Goal: Transaction & Acquisition: Purchase product/service

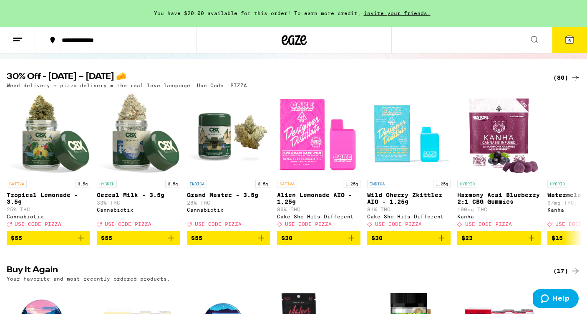
scroll to position [74, 0]
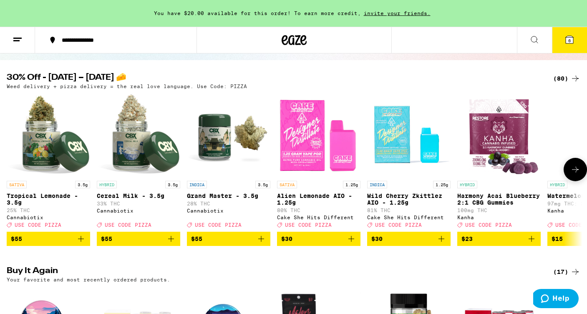
click at [576, 172] on icon at bounding box center [575, 169] width 7 height 6
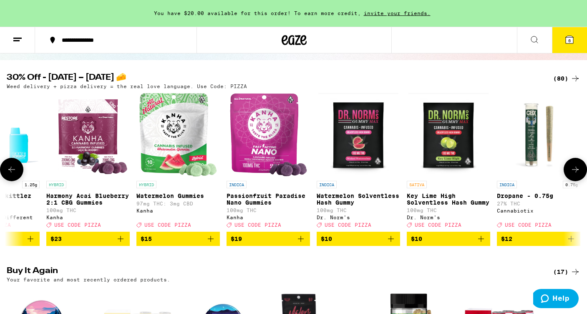
scroll to position [0, 482]
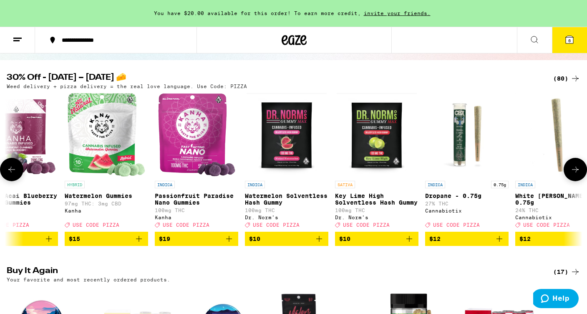
click at [576, 172] on icon at bounding box center [575, 169] width 7 height 6
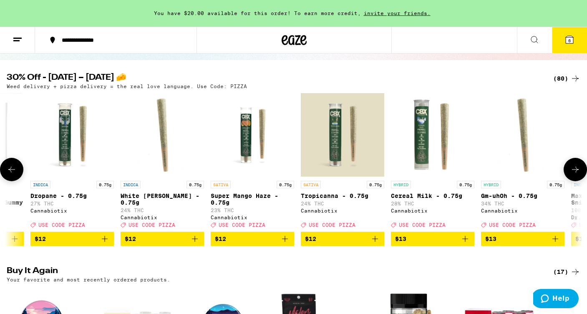
scroll to position [0, 965]
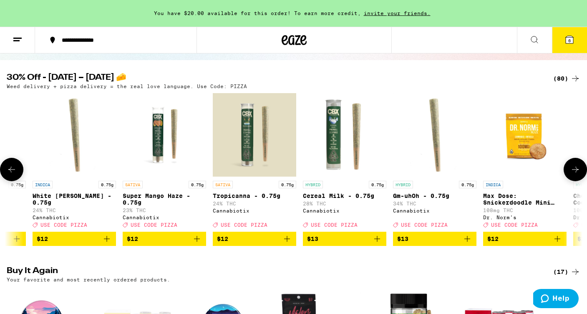
click at [576, 172] on icon at bounding box center [575, 169] width 7 height 6
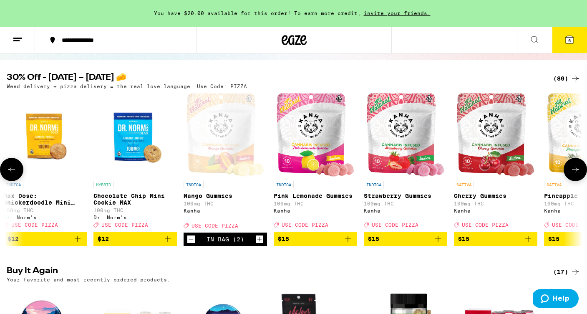
scroll to position [0, 1447]
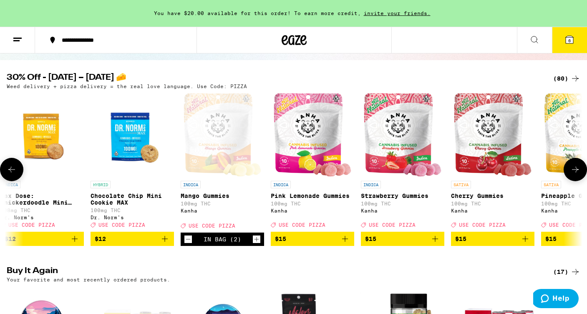
click at [576, 172] on icon at bounding box center [575, 169] width 7 height 6
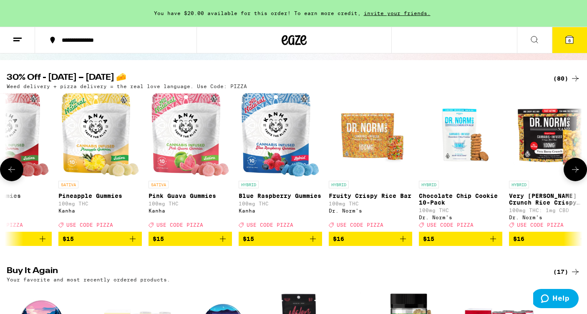
click at [576, 172] on icon at bounding box center [575, 169] width 7 height 6
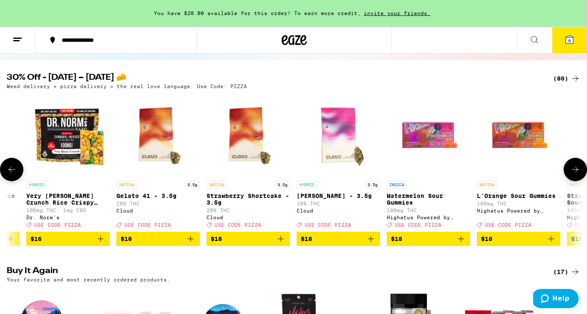
click at [576, 172] on icon at bounding box center [575, 169] width 7 height 6
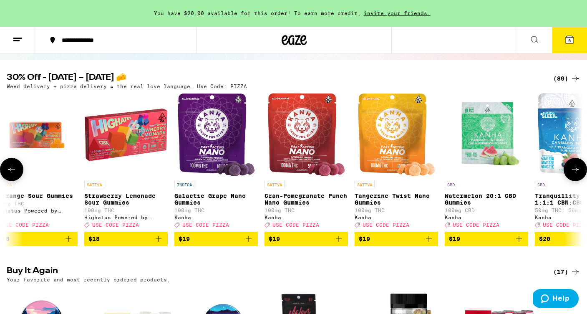
click at [576, 172] on icon at bounding box center [575, 169] width 7 height 6
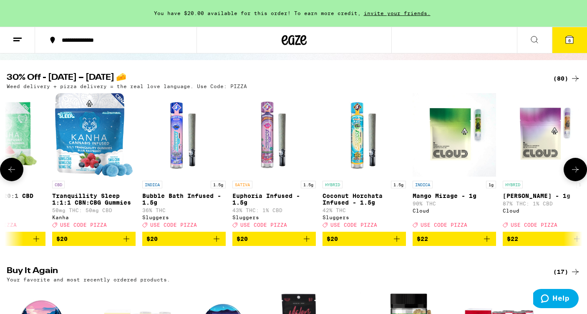
click at [576, 172] on icon at bounding box center [575, 169] width 7 height 6
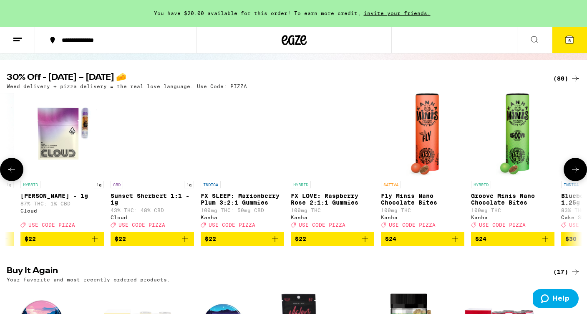
scroll to position [0, 3859]
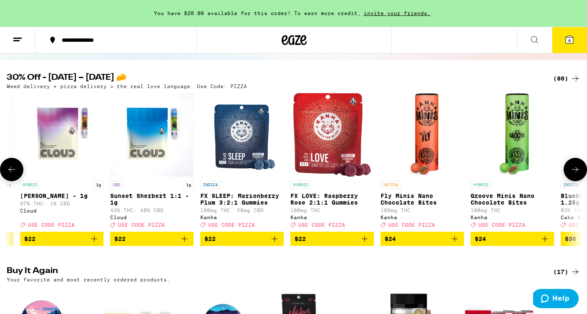
click at [576, 172] on icon at bounding box center [575, 169] width 7 height 6
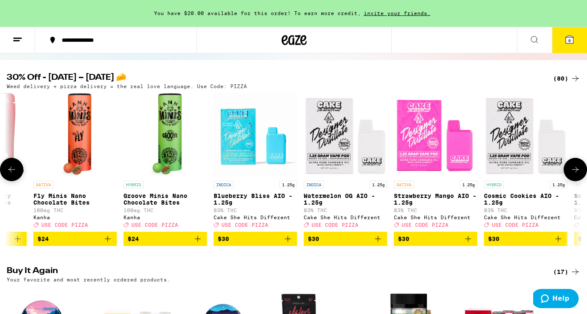
scroll to position [0, 4342]
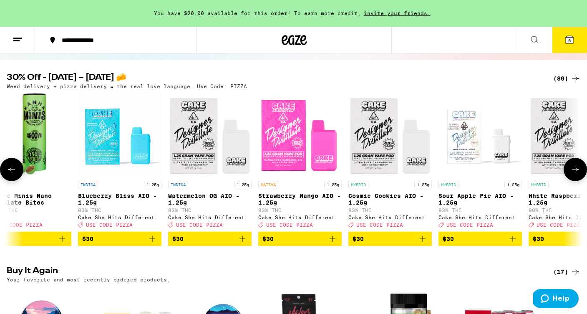
click at [576, 172] on icon at bounding box center [575, 169] width 7 height 6
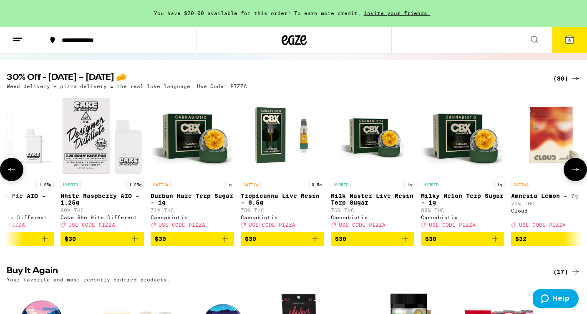
scroll to position [0, 4824]
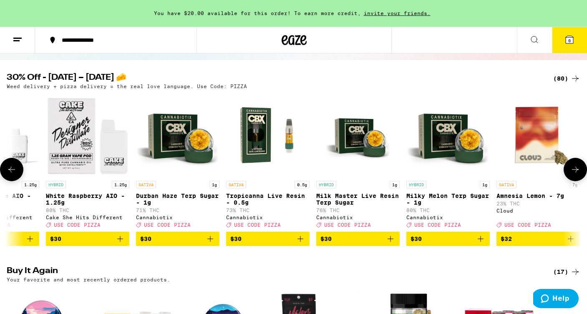
click at [576, 172] on icon at bounding box center [575, 169] width 7 height 6
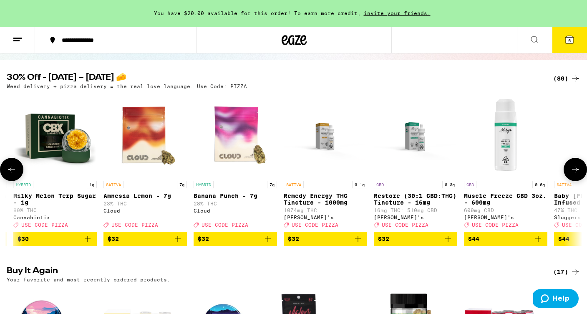
scroll to position [0, 5306]
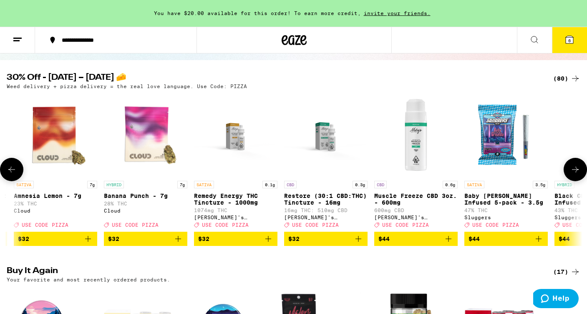
click at [576, 172] on icon at bounding box center [575, 169] width 7 height 6
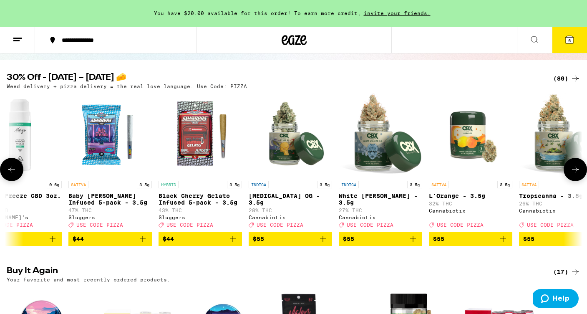
scroll to position [0, 5789]
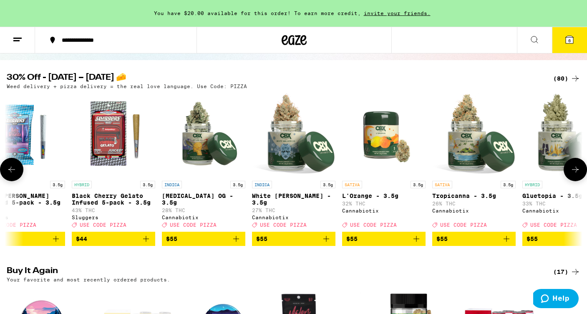
click at [576, 172] on icon at bounding box center [575, 169] width 7 height 6
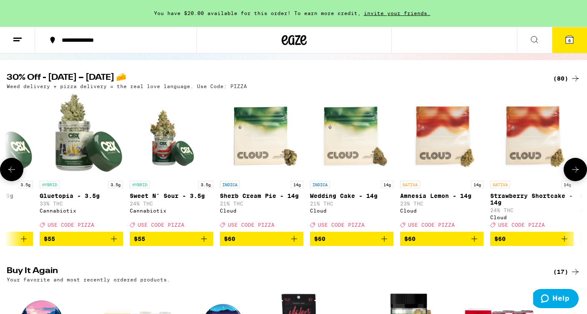
click at [576, 172] on icon at bounding box center [575, 169] width 7 height 6
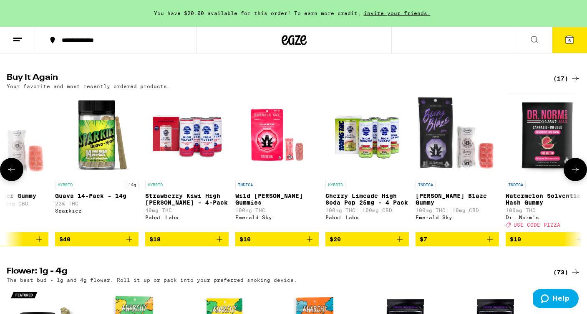
scroll to position [0, 344]
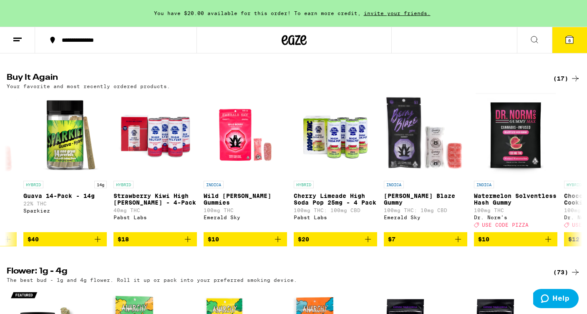
click at [569, 39] on span "6" at bounding box center [569, 40] width 3 height 5
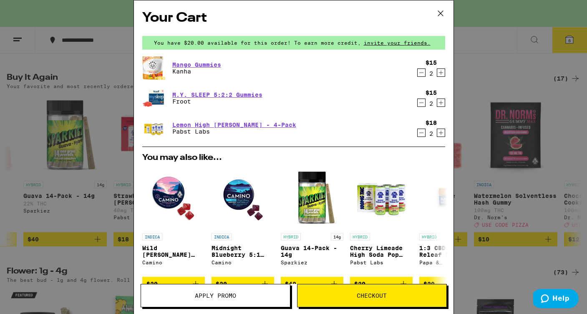
click at [441, 13] on icon at bounding box center [440, 13] width 13 height 13
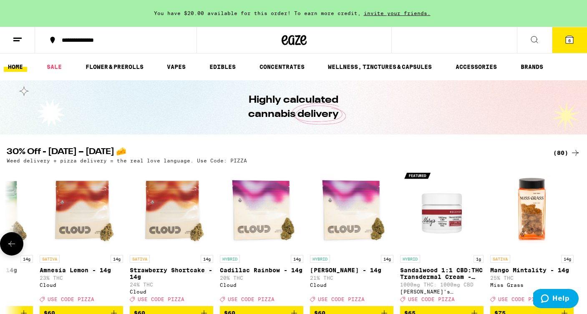
click at [14, 246] on icon at bounding box center [12, 243] width 10 height 10
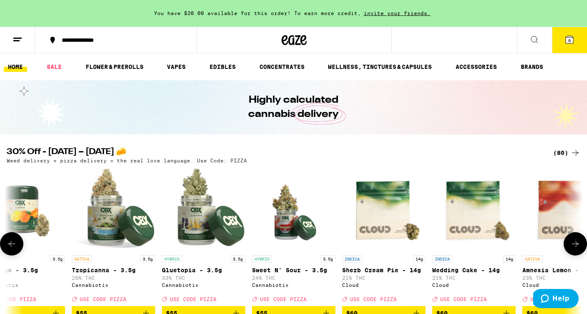
click at [14, 246] on icon at bounding box center [12, 243] width 10 height 10
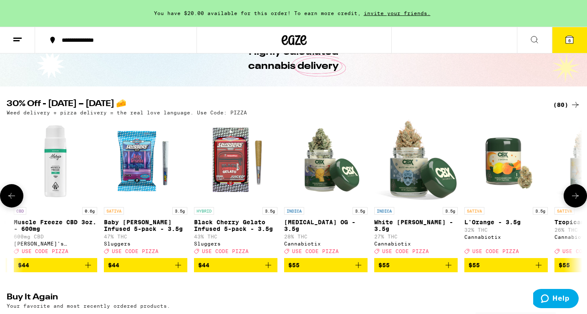
scroll to position [53, 0]
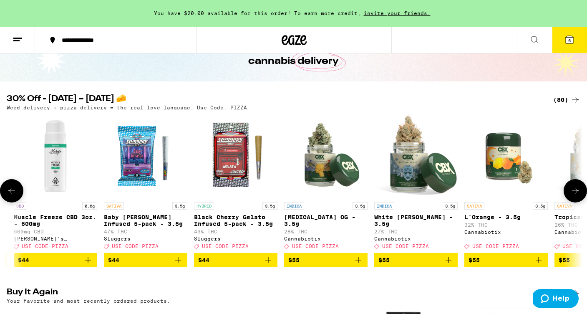
click at [13, 196] on icon at bounding box center [12, 191] width 10 height 10
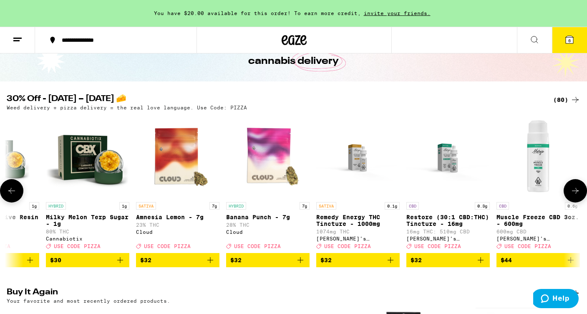
click at [13, 196] on icon at bounding box center [12, 191] width 10 height 10
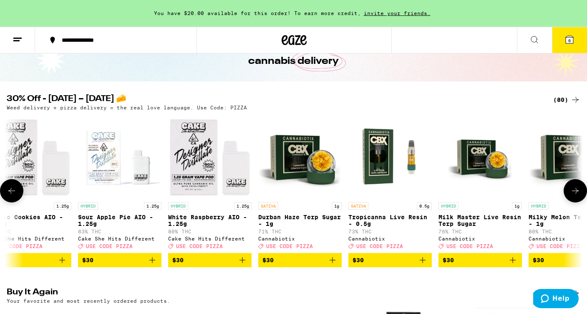
scroll to position [0, 0]
click at [13, 196] on icon at bounding box center [12, 191] width 10 height 10
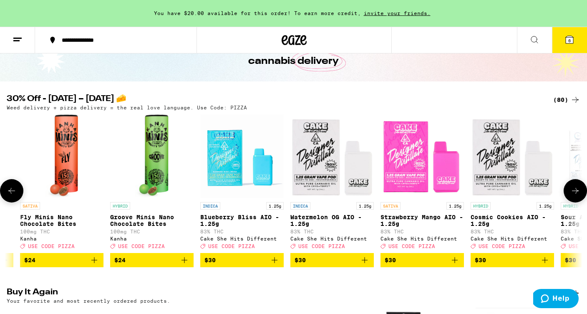
click at [13, 196] on icon at bounding box center [12, 191] width 10 height 10
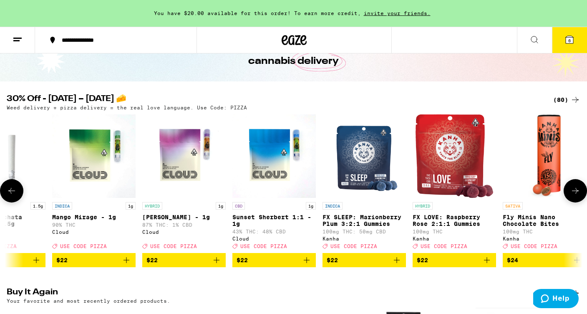
click at [13, 196] on icon at bounding box center [12, 191] width 10 height 10
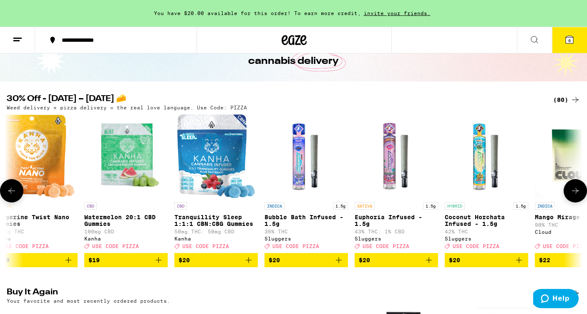
click at [13, 196] on icon at bounding box center [12, 191] width 10 height 10
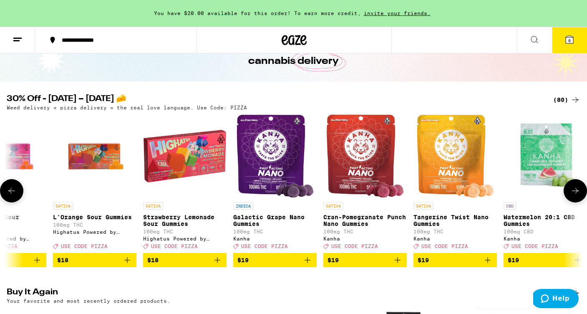
scroll to position [0, 2772]
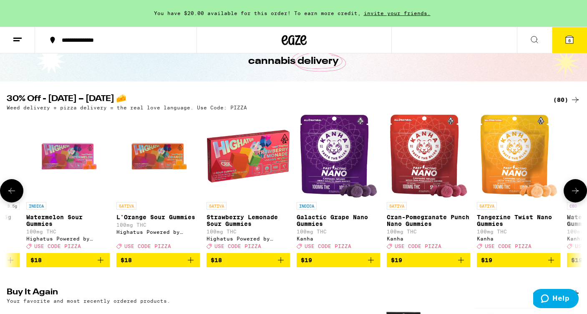
click at [13, 196] on icon at bounding box center [12, 191] width 10 height 10
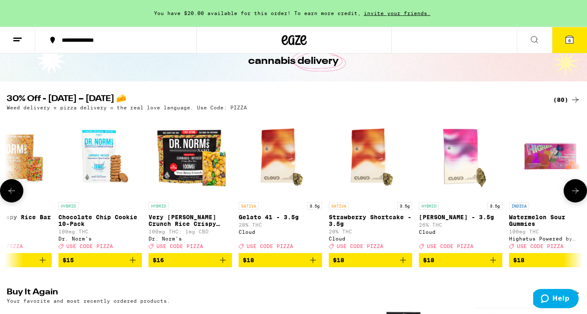
click at [13, 196] on icon at bounding box center [12, 191] width 10 height 10
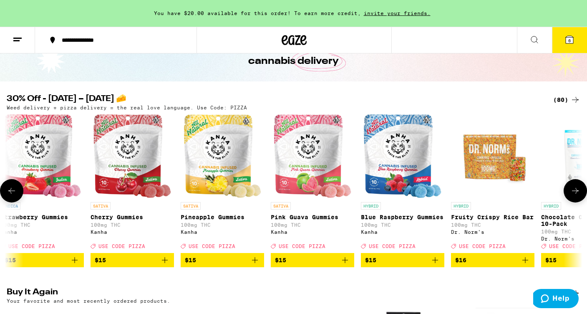
click at [13, 196] on icon at bounding box center [12, 191] width 10 height 10
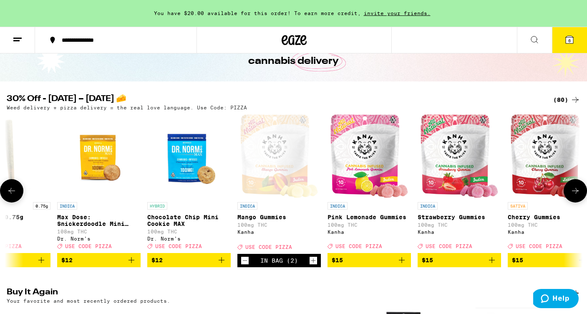
scroll to position [0, 1325]
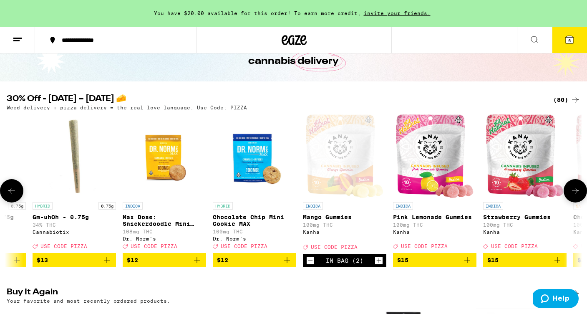
click at [13, 196] on icon at bounding box center [12, 191] width 10 height 10
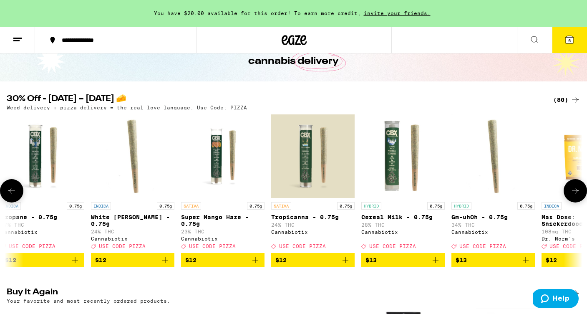
scroll to position [0, 843]
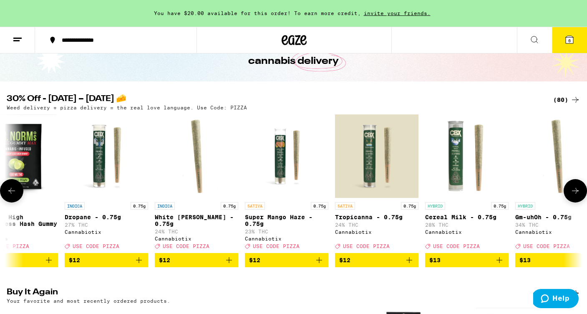
click at [13, 196] on icon at bounding box center [12, 191] width 10 height 10
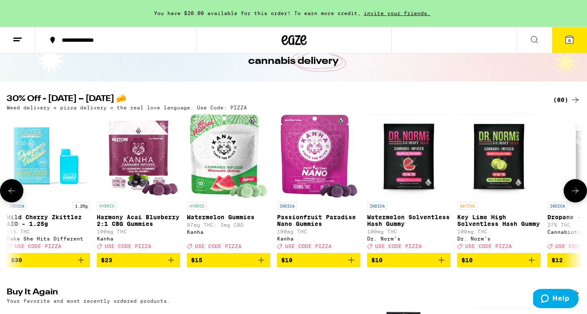
click at [13, 196] on icon at bounding box center [12, 191] width 10 height 10
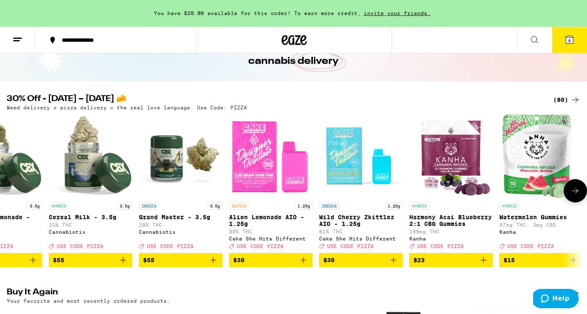
scroll to position [0, 0]
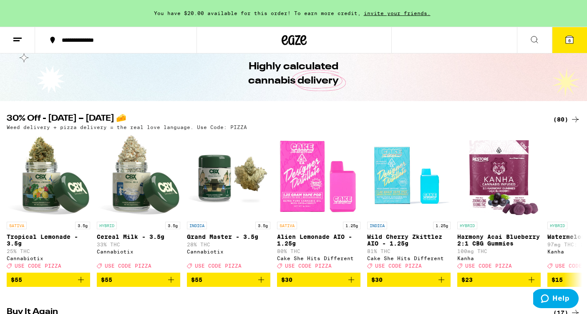
scroll to position [72, 0]
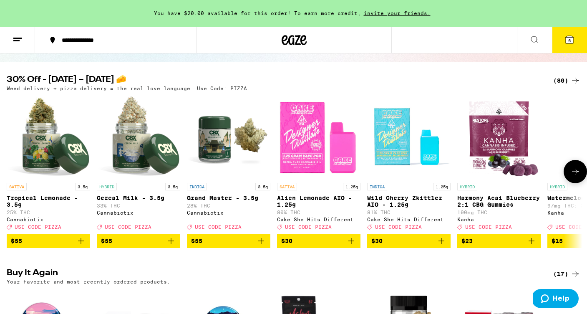
click at [576, 176] on icon at bounding box center [575, 171] width 10 height 10
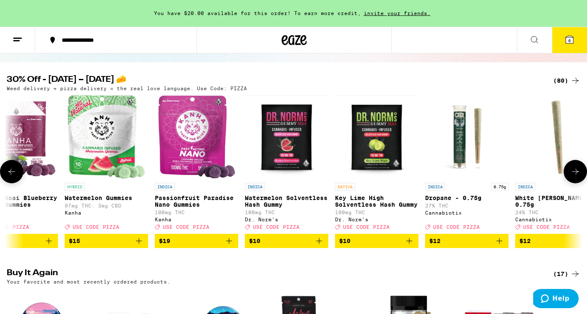
scroll to position [0, 0]
click at [576, 176] on icon at bounding box center [575, 171] width 10 height 10
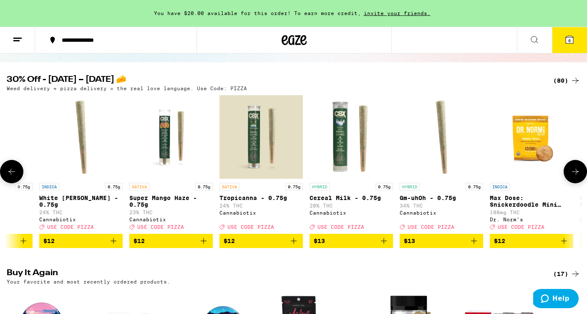
scroll to position [0, 965]
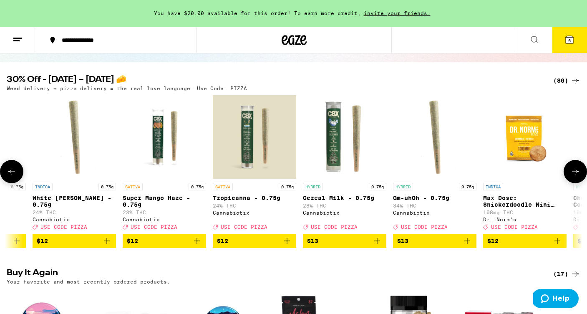
click at [576, 176] on icon at bounding box center [575, 171] width 10 height 10
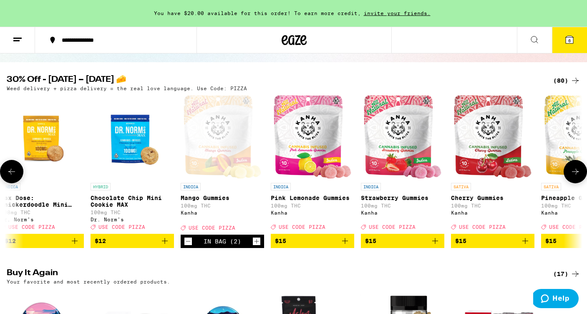
click at [576, 176] on icon at bounding box center [575, 171] width 10 height 10
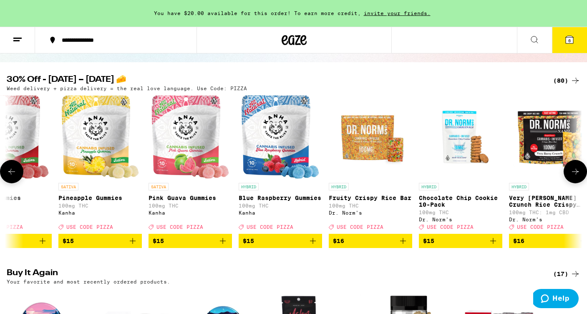
click at [576, 176] on icon at bounding box center [575, 171] width 10 height 10
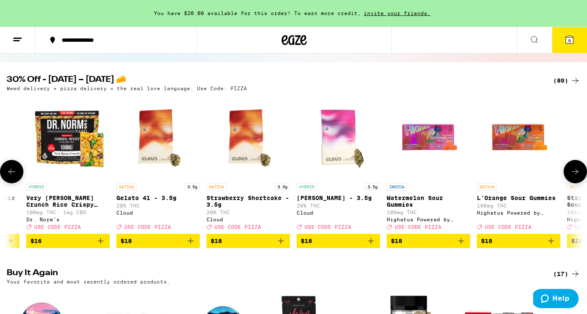
click at [576, 176] on icon at bounding box center [575, 171] width 10 height 10
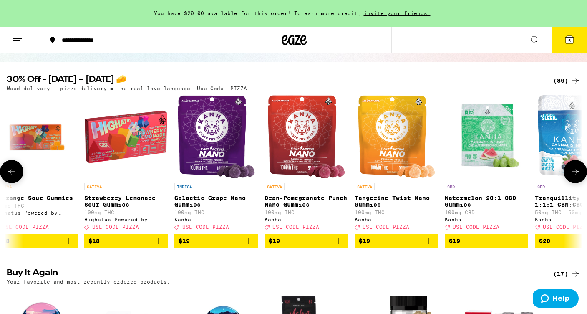
click at [576, 176] on icon at bounding box center [575, 171] width 10 height 10
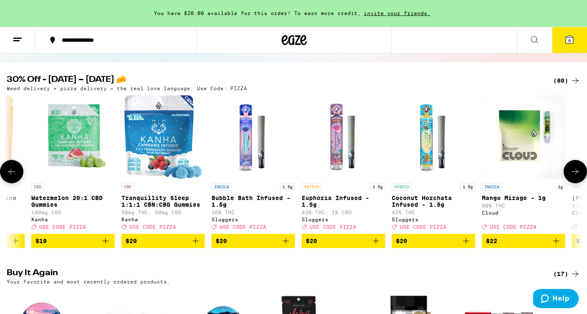
scroll to position [0, 3377]
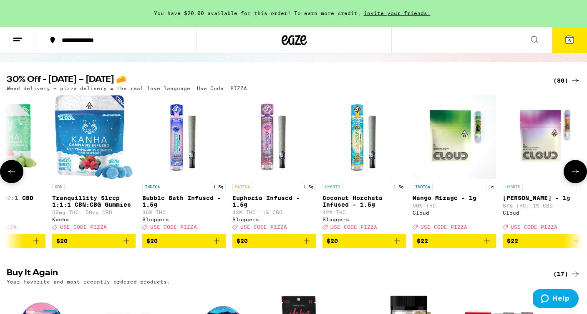
click at [305, 245] on icon "Add to bag" at bounding box center [306, 241] width 10 height 10
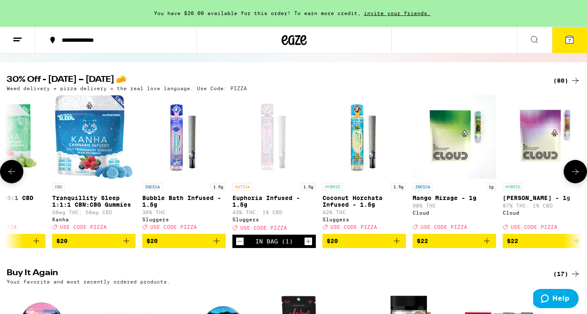
click at [17, 175] on button at bounding box center [11, 171] width 23 height 23
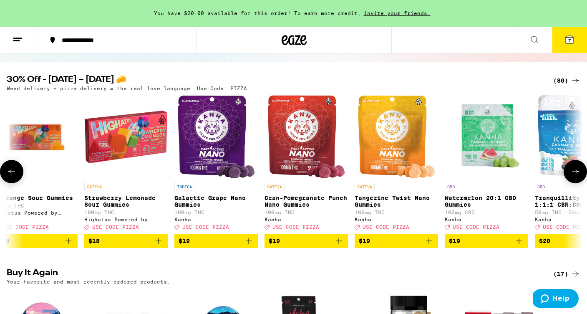
click at [17, 175] on button at bounding box center [11, 171] width 23 height 23
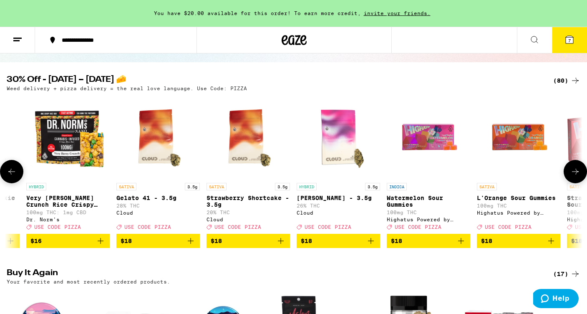
click at [17, 175] on button at bounding box center [11, 171] width 23 height 23
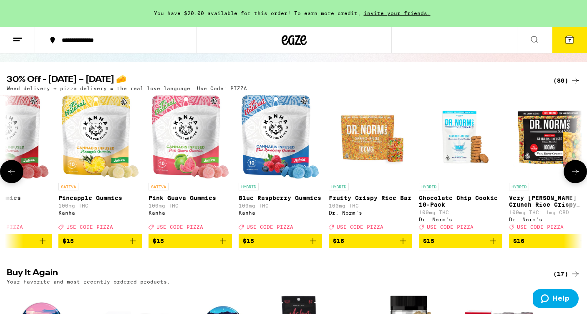
click at [17, 175] on button at bounding box center [11, 171] width 23 height 23
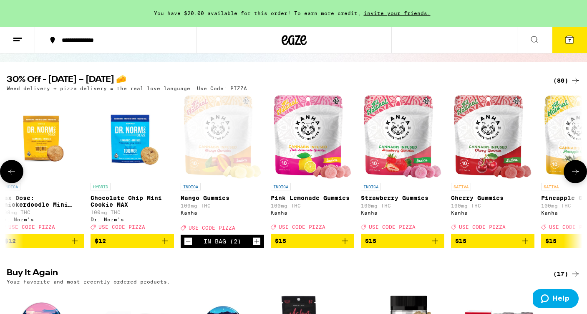
click at [17, 175] on button at bounding box center [11, 171] width 23 height 23
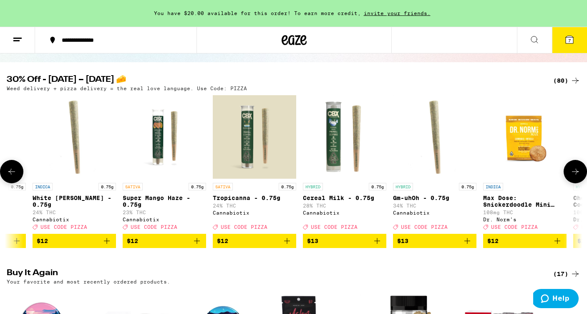
click at [198, 246] on icon "Add to bag" at bounding box center [197, 241] width 10 height 10
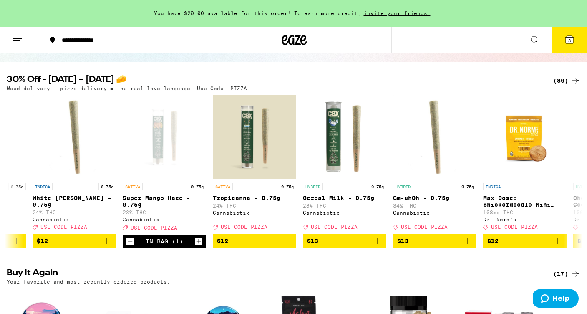
click at [572, 41] on icon at bounding box center [569, 40] width 8 height 8
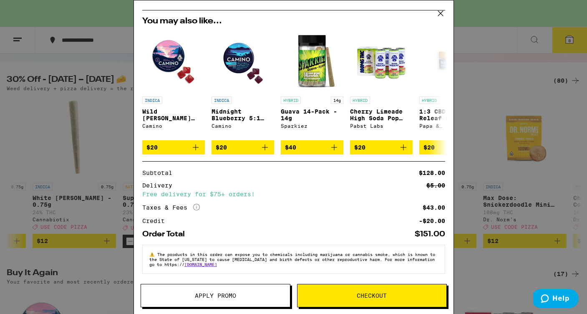
scroll to position [203, 0]
click at [369, 301] on button "Checkout" at bounding box center [372, 295] width 150 height 23
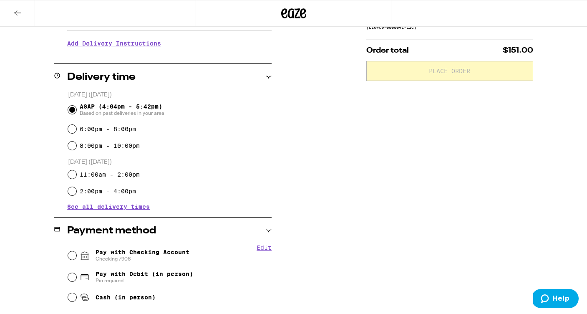
scroll to position [185, 0]
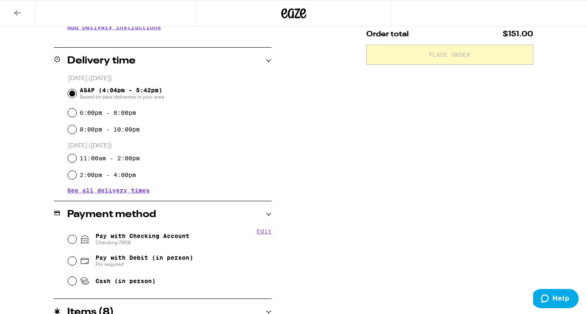
click at [70, 239] on input "Pay with Checking Account Checking 7908" at bounding box center [72, 239] width 8 height 8
radio input "true"
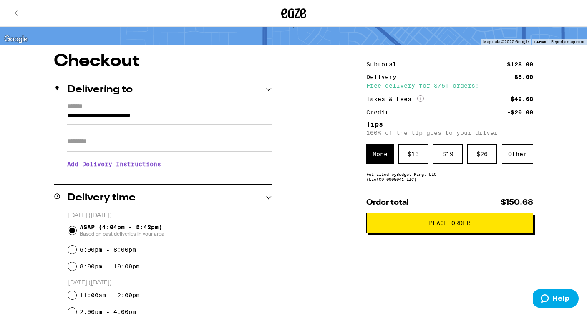
scroll to position [44, 0]
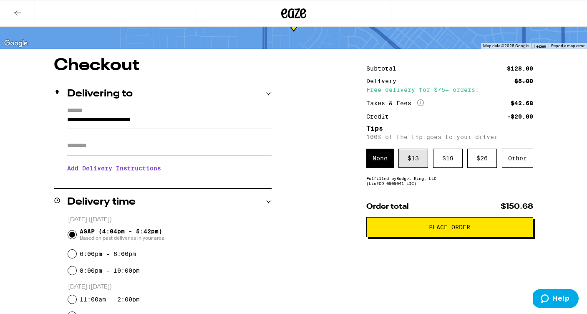
click at [416, 160] on div "$ 13" at bounding box center [413, 157] width 30 height 19
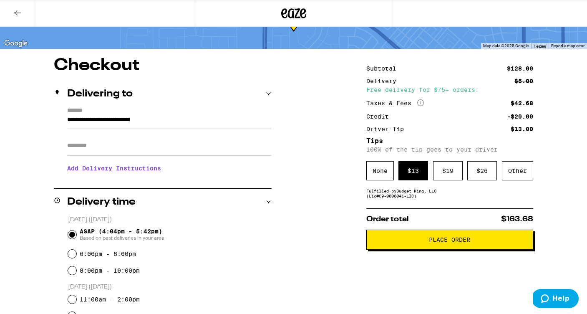
click at [440, 247] on button "Place Order" at bounding box center [449, 239] width 167 height 20
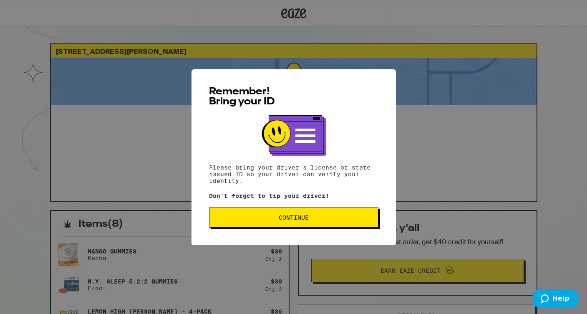
click at [305, 219] on span "Continue" at bounding box center [294, 217] width 30 height 6
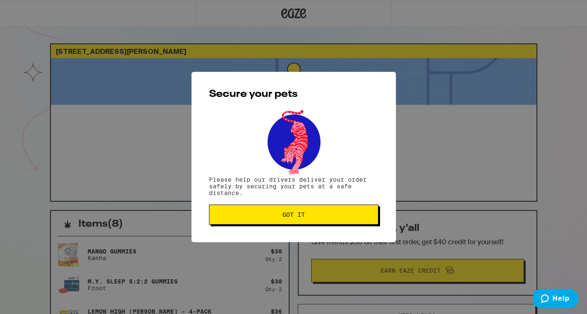
click at [301, 217] on span "Got it" at bounding box center [293, 214] width 23 height 6
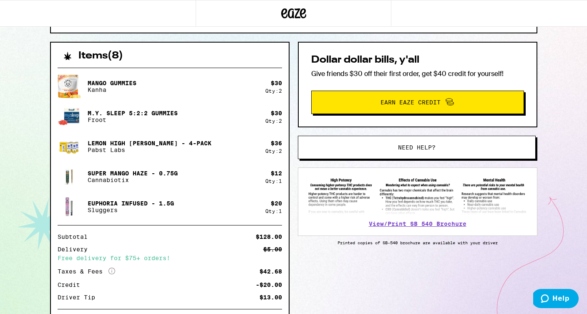
scroll to position [174, 0]
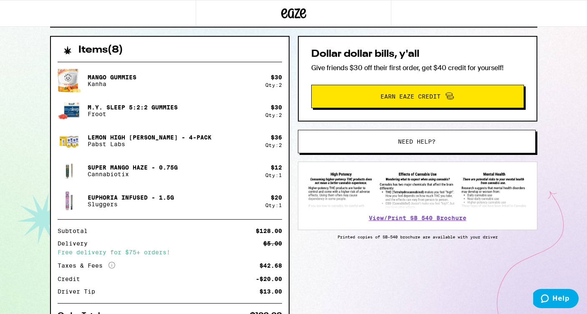
click at [381, 146] on button "Need help?" at bounding box center [417, 141] width 238 height 23
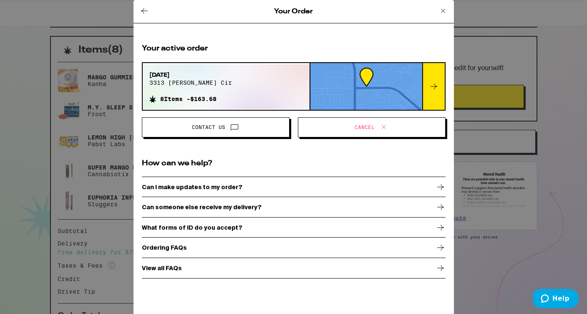
click at [389, 128] on span "Cancel" at bounding box center [371, 127] width 133 height 11
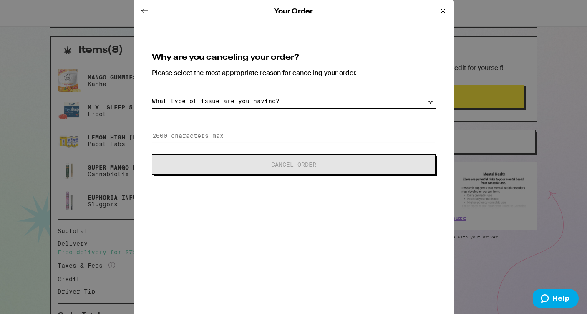
select select "change-order"
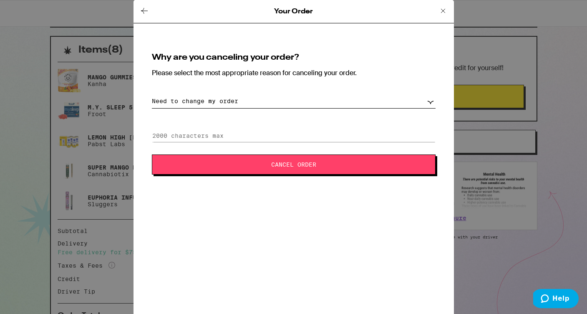
click at [312, 165] on span "Cancel Order" at bounding box center [293, 164] width 45 height 6
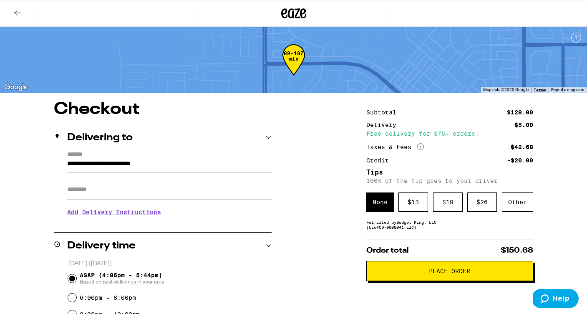
click at [297, 14] on icon at bounding box center [293, 13] width 13 height 10
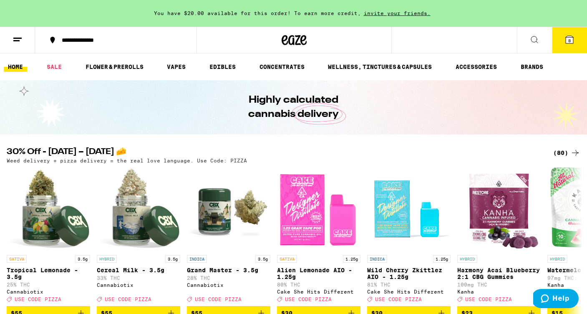
click at [569, 43] on span "8" at bounding box center [569, 40] width 3 height 5
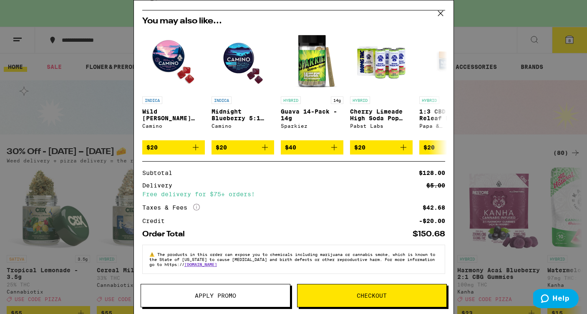
scroll to position [203, 0]
click at [201, 296] on span "Apply Promo" at bounding box center [215, 295] width 41 height 6
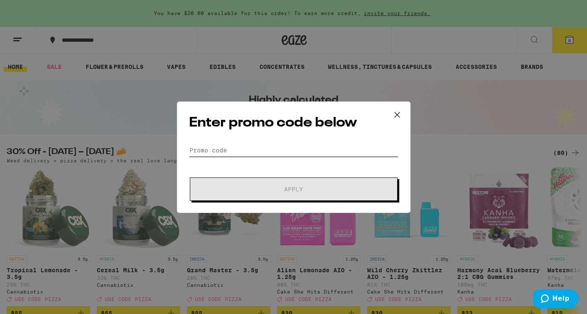
click at [221, 153] on input "Promo Code" at bounding box center [293, 150] width 209 height 13
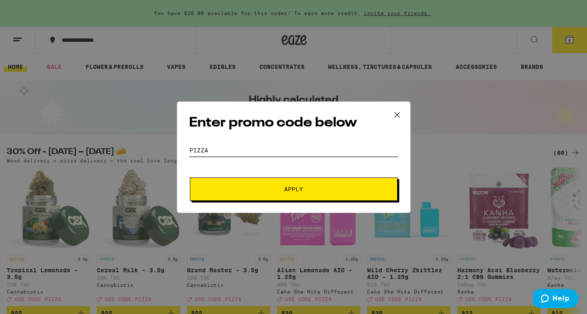
type input "PIZZA"
click at [256, 194] on button "Apply" at bounding box center [294, 188] width 208 height 23
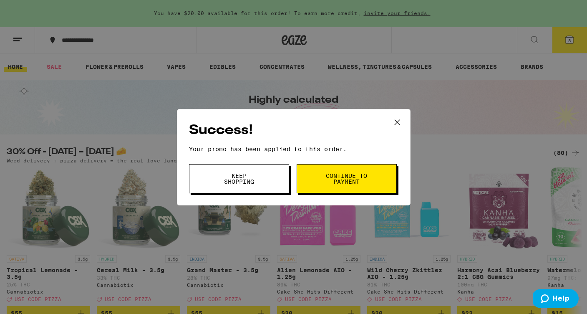
click at [310, 176] on button "Continue to payment" at bounding box center [346, 178] width 100 height 29
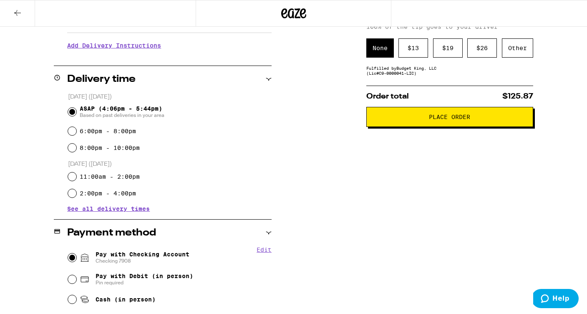
scroll to position [66, 0]
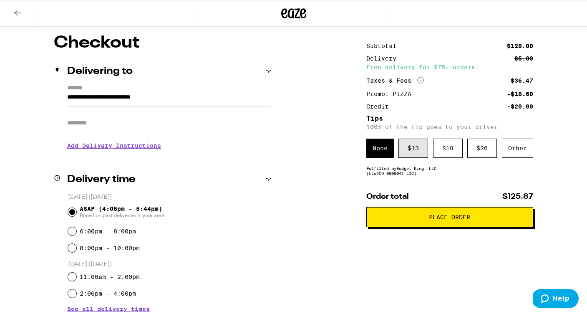
click at [417, 152] on div "$ 13" at bounding box center [413, 147] width 30 height 19
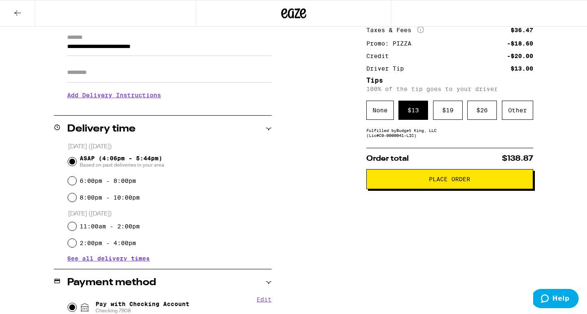
scroll to position [108, 0]
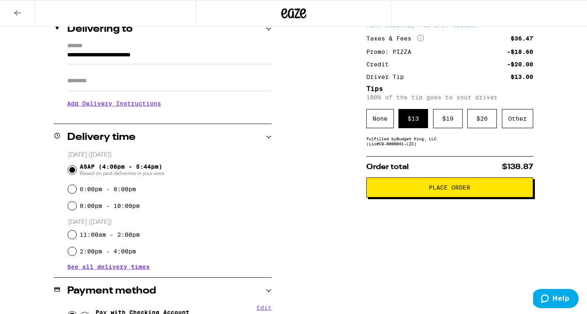
click at [412, 190] on span "Place Order" at bounding box center [449, 187] width 153 height 6
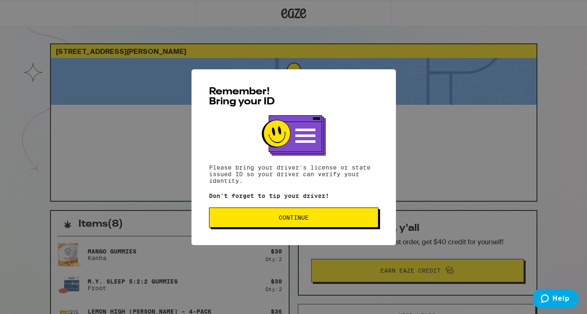
click at [309, 218] on span "Continue" at bounding box center [294, 217] width 30 height 6
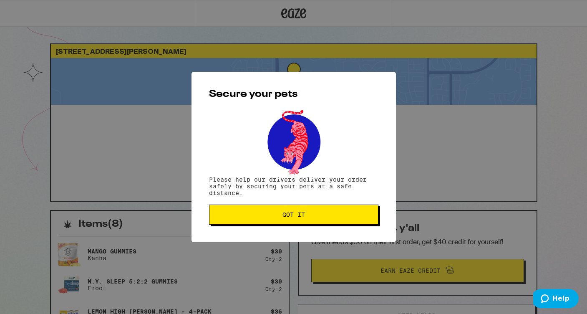
click at [307, 217] on span "Got it" at bounding box center [293, 214] width 155 height 6
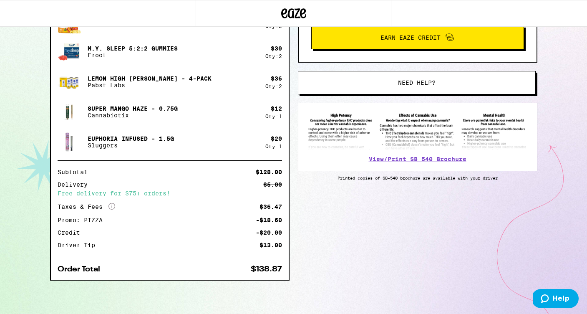
scroll to position [233, 0]
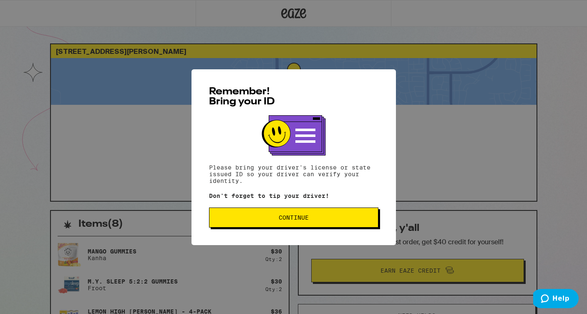
click at [306, 218] on span "Continue" at bounding box center [294, 217] width 30 height 6
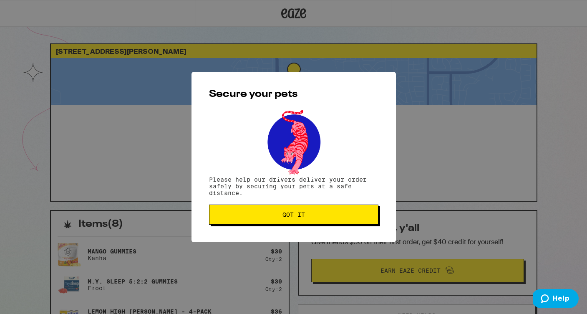
click at [302, 216] on span "Got it" at bounding box center [293, 214] width 23 height 6
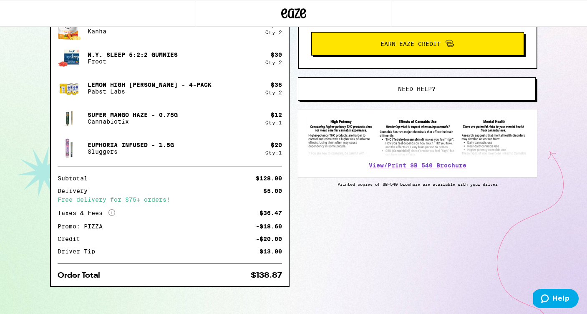
scroll to position [233, 0]
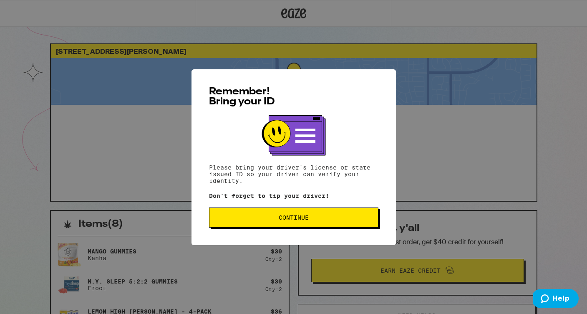
click at [320, 220] on span "Continue" at bounding box center [293, 217] width 155 height 6
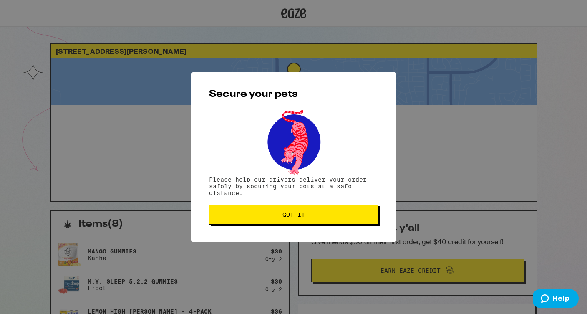
click at [315, 217] on span "Got it" at bounding box center [293, 214] width 155 height 6
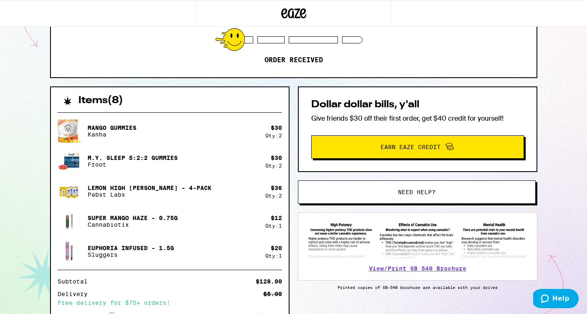
scroll to position [215, 0]
